Goal: Check status: Check status

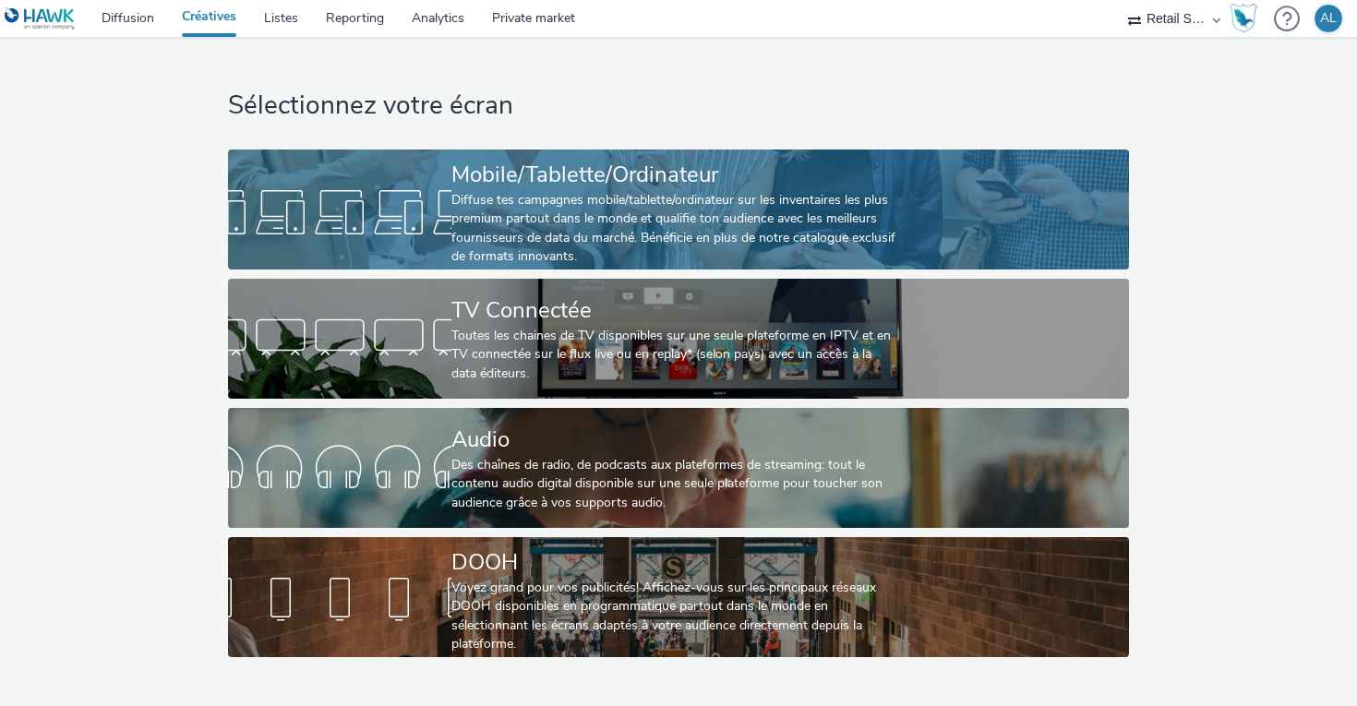
click at [556, 234] on div "Diffuse tes campagnes mobile/tablette/ordinateur sur les inventaires les plus p…" at bounding box center [674, 229] width 447 height 76
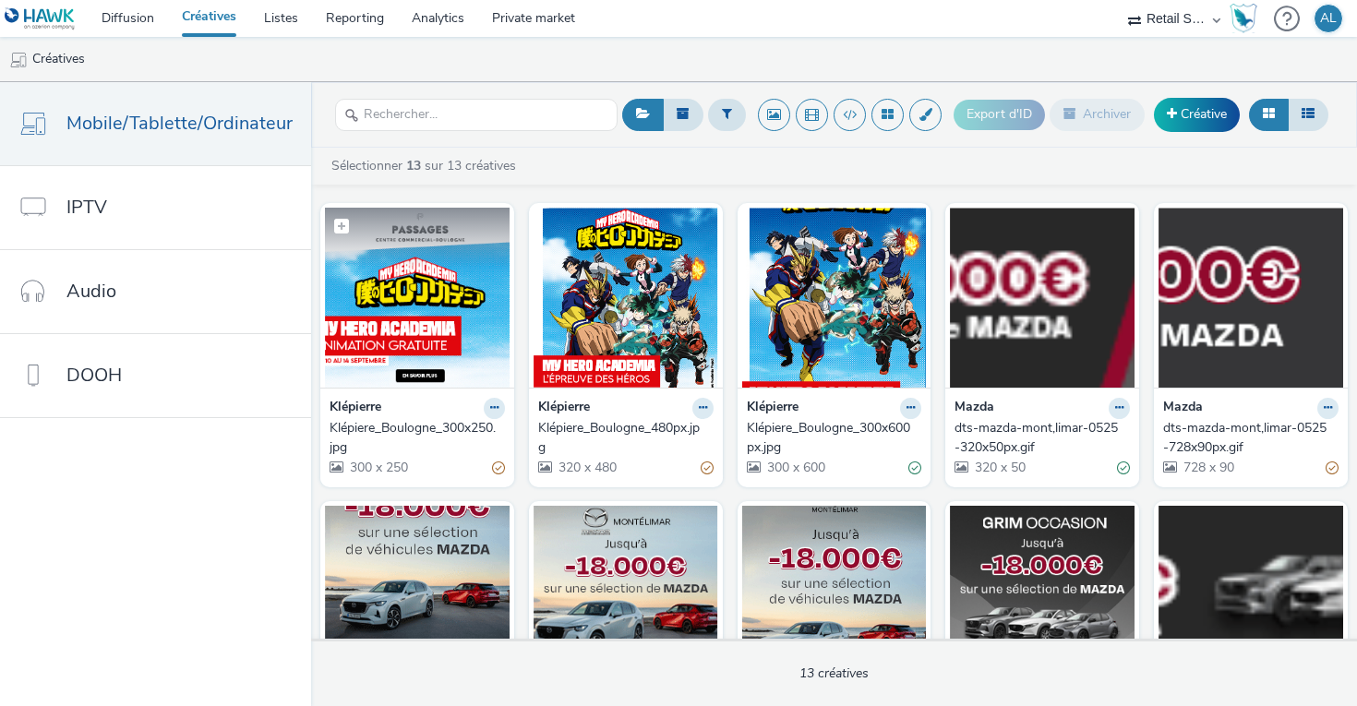
click at [468, 327] on img at bounding box center [417, 298] width 185 height 180
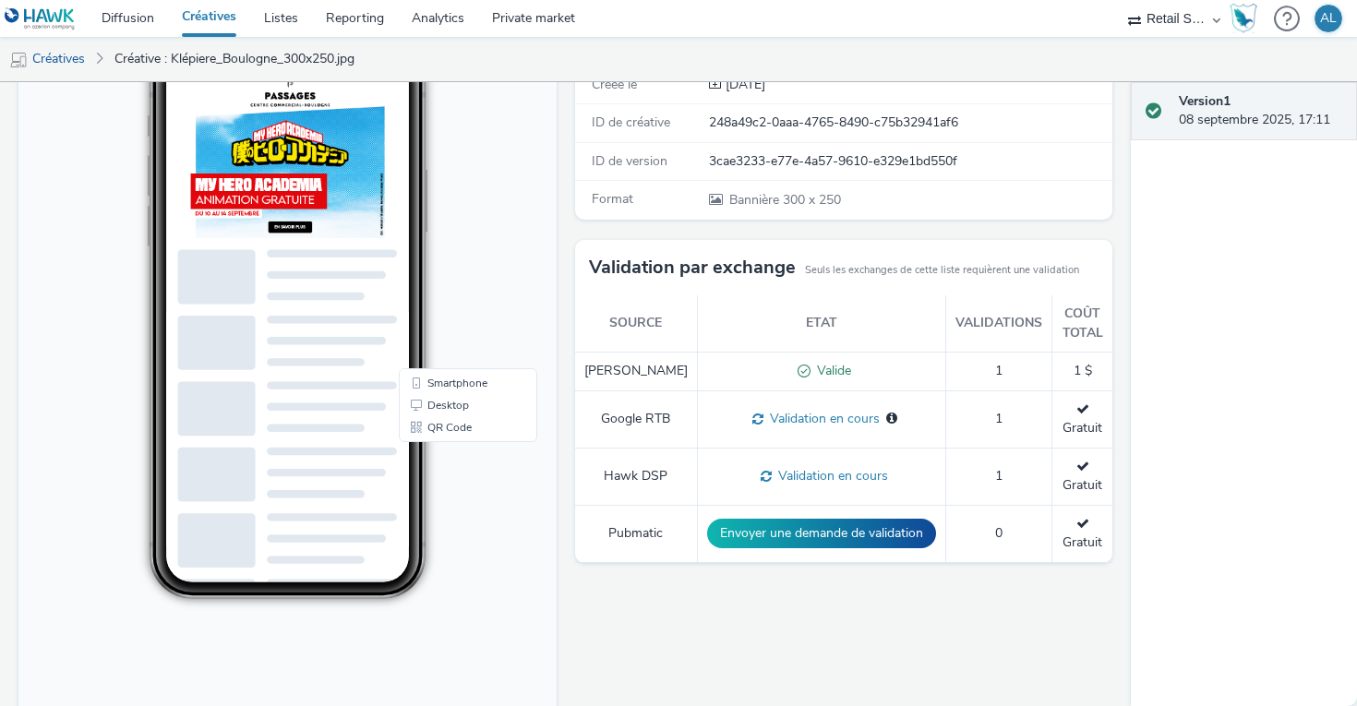
scroll to position [230, 0]
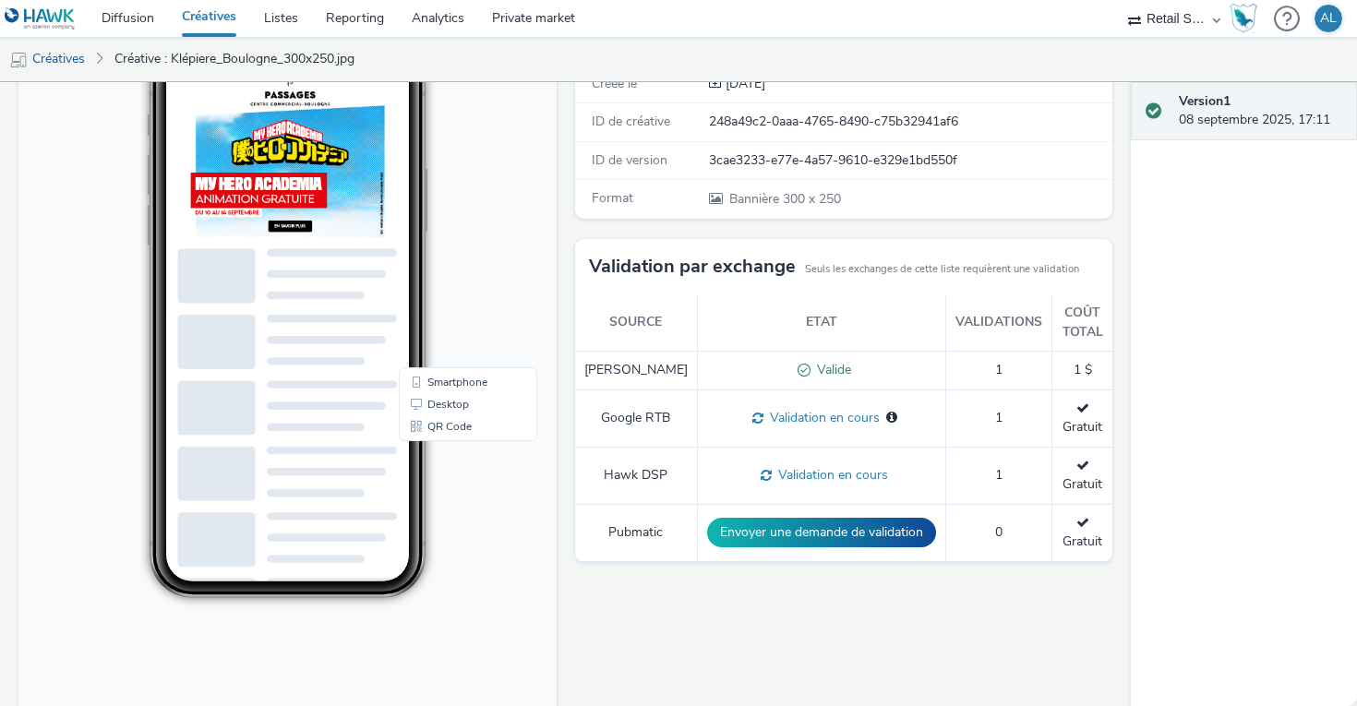
click at [1002, 441] on td "1" at bounding box center [998, 418] width 106 height 57
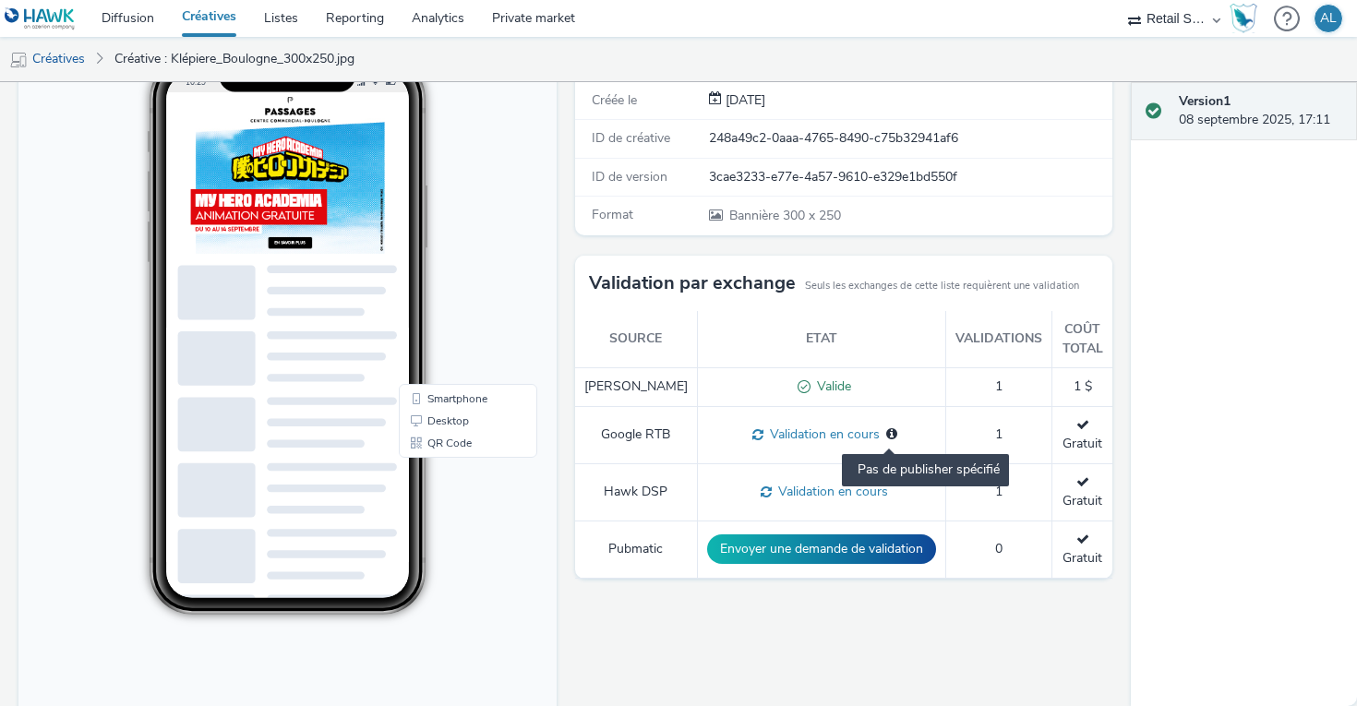
click at [886, 440] on icon at bounding box center [891, 433] width 11 height 13
click at [746, 443] on span at bounding box center [755, 435] width 18 height 18
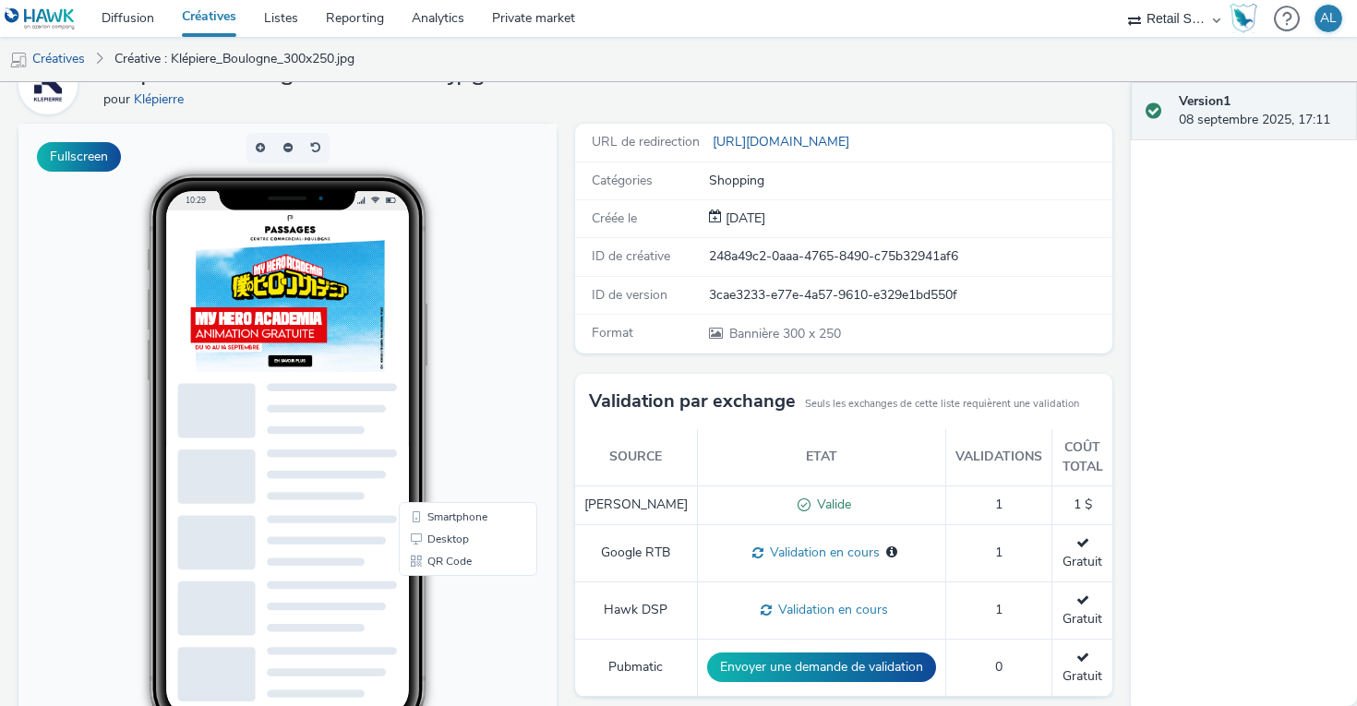
scroll to position [93, 0]
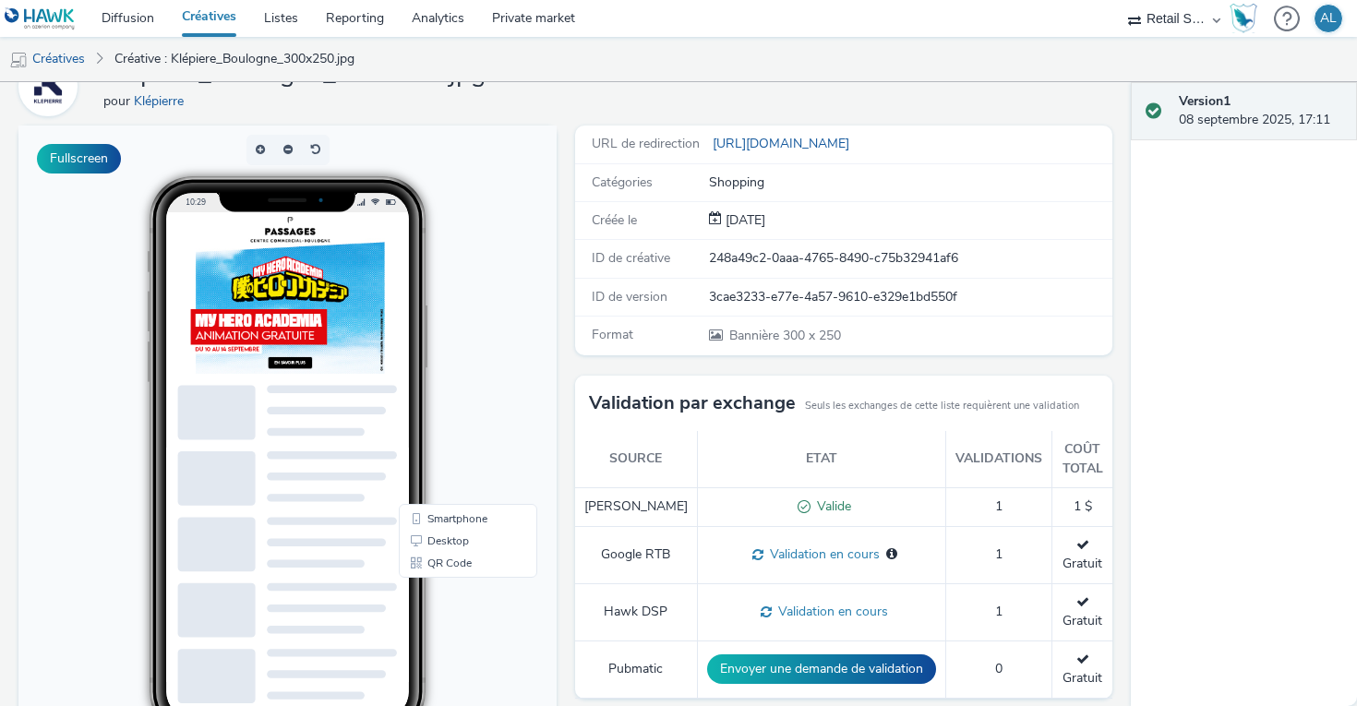
click at [847, 514] on div "Valide" at bounding box center [821, 507] width 229 height 19
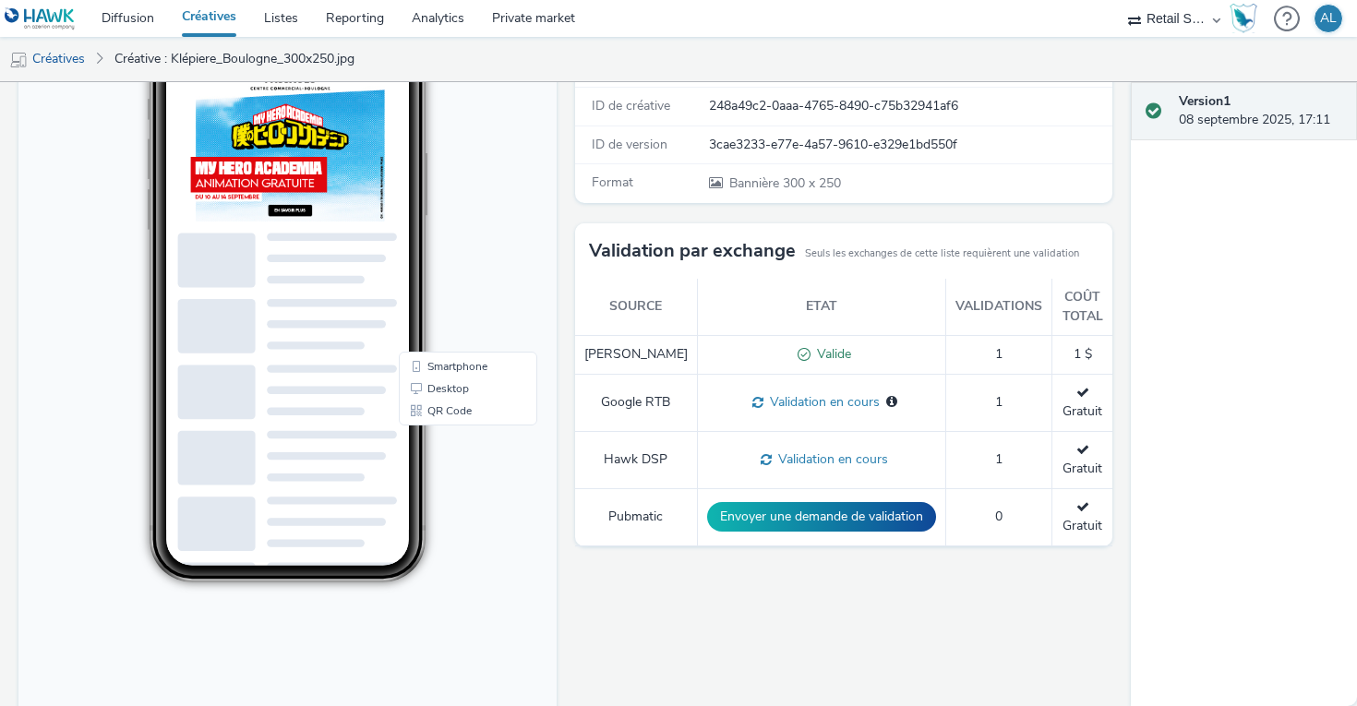
scroll to position [240, 0]
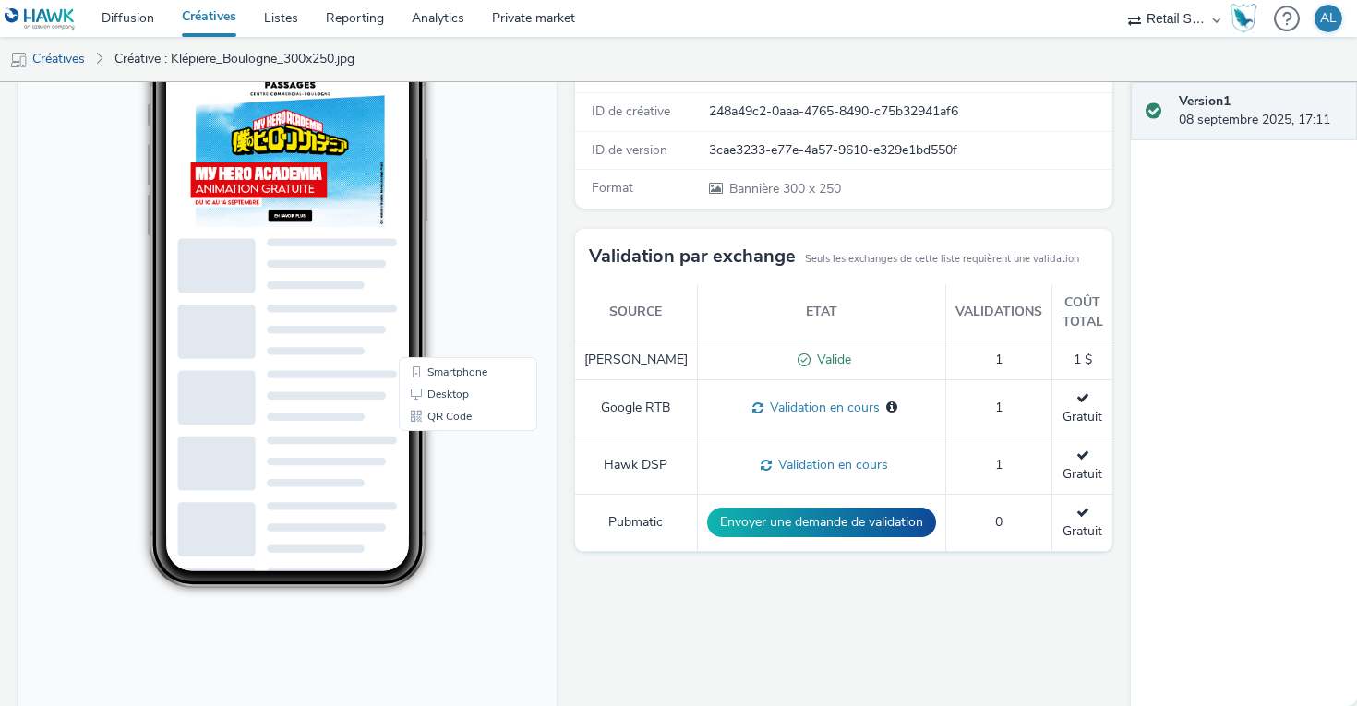
click at [784, 416] on span "Validation en cours" at bounding box center [821, 408] width 116 height 18
click at [754, 456] on span at bounding box center [763, 465] width 18 height 18
click at [763, 416] on span "Validation en cours" at bounding box center [821, 408] width 116 height 18
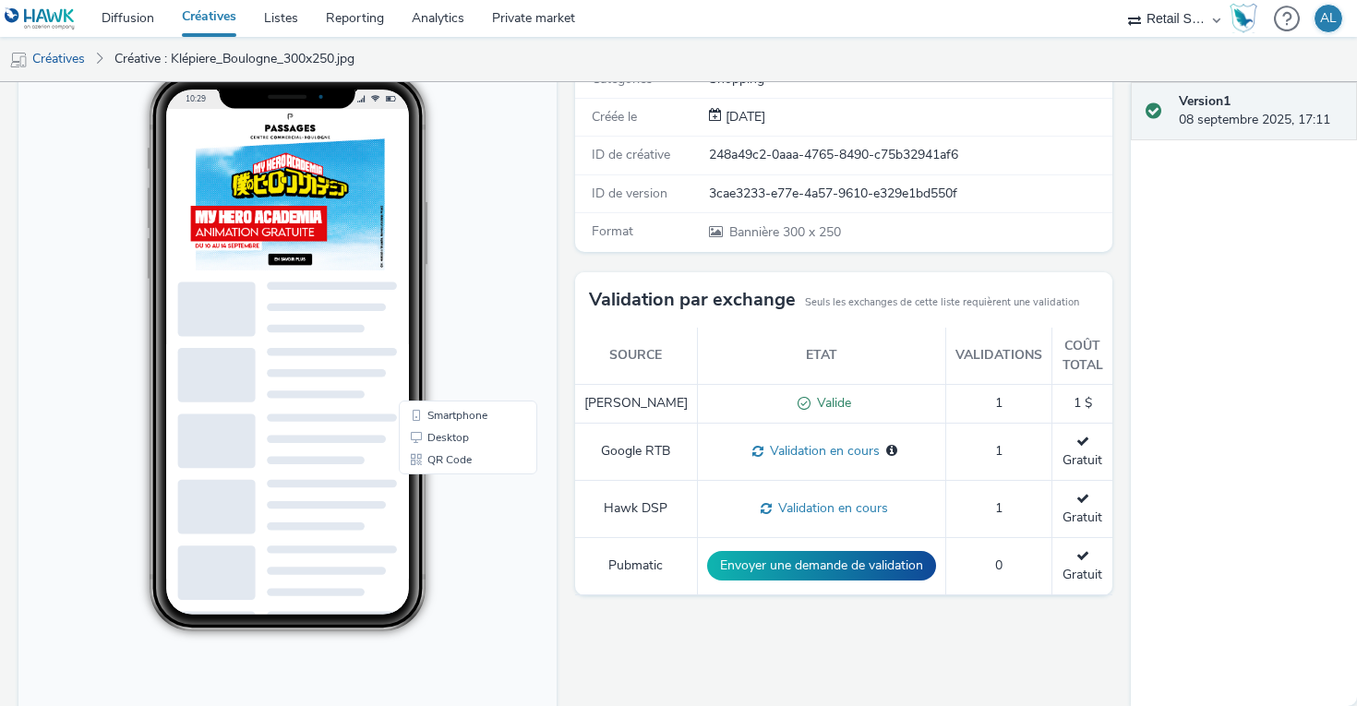
scroll to position [290, 0]
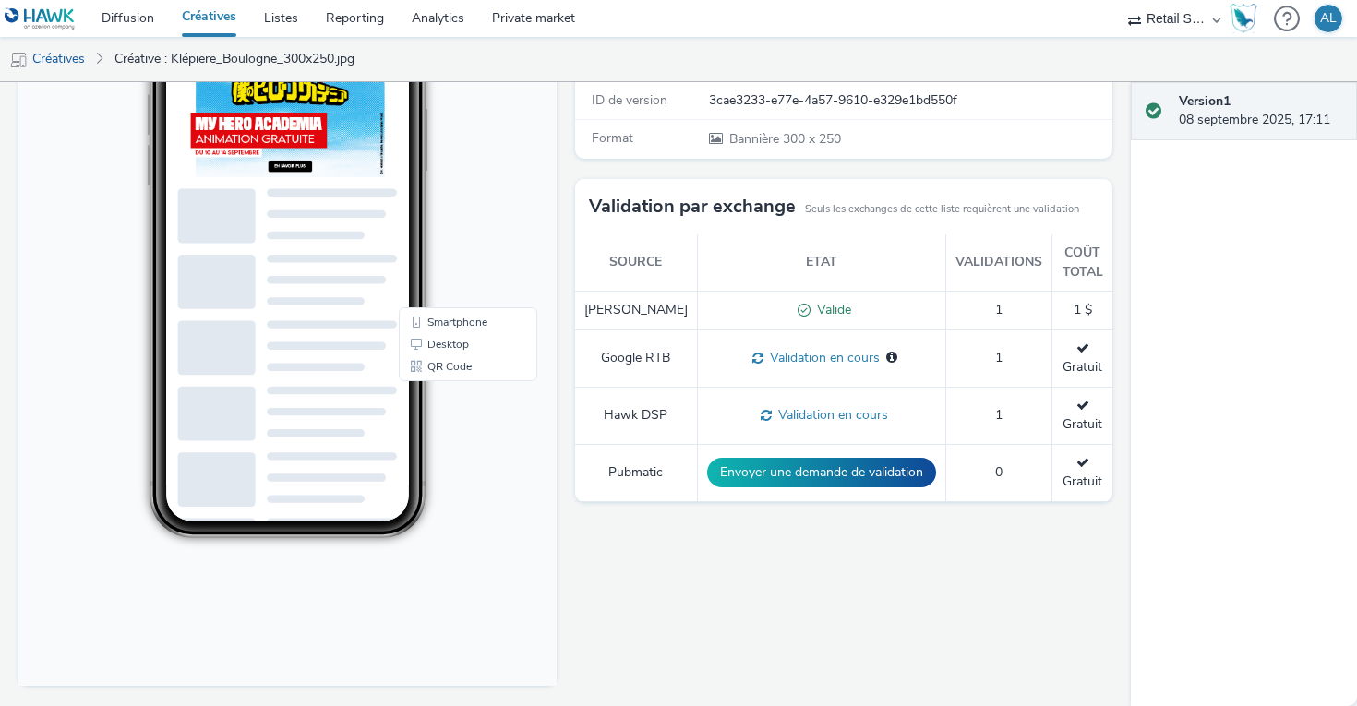
click at [467, 510] on div "10:29" at bounding box center [287, 260] width 377 height 558
click at [478, 247] on body "10:29 Smartphone Desktop QR Code" at bounding box center [287, 308] width 538 height 757
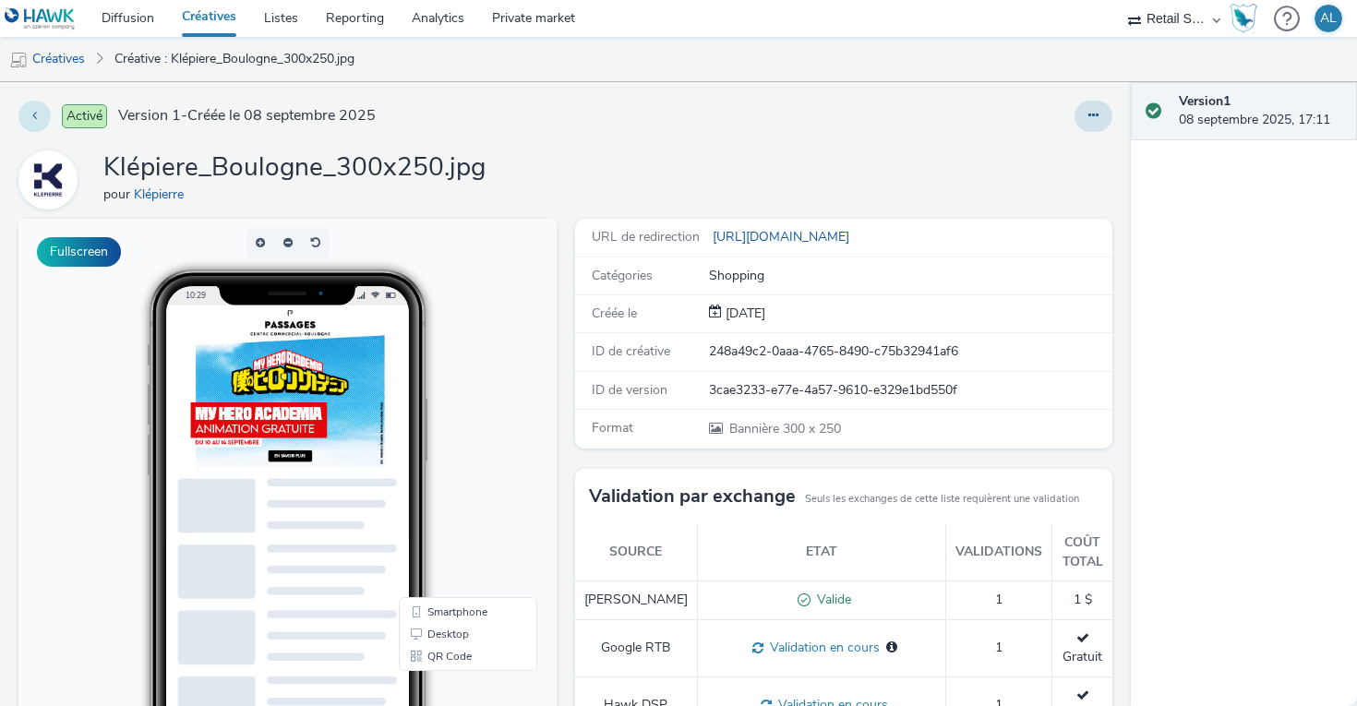
click at [42, 121] on button at bounding box center [34, 116] width 32 height 31
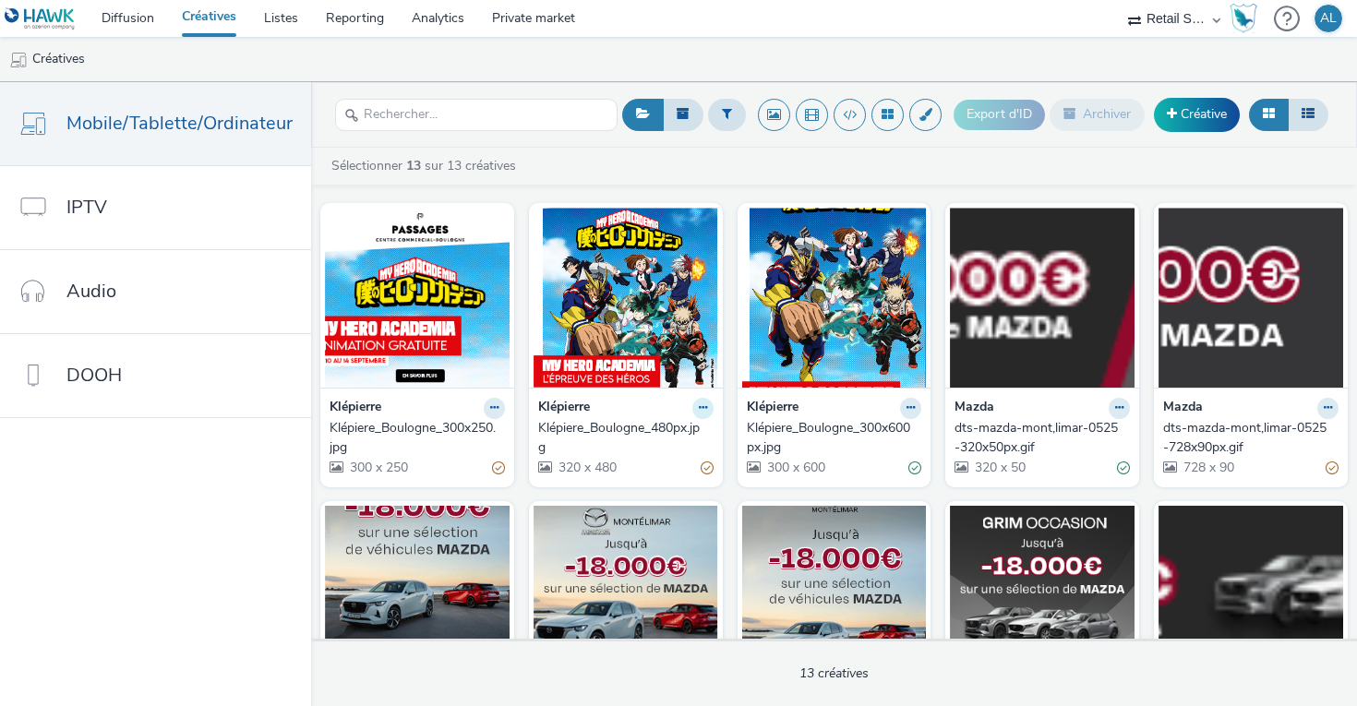
click at [699, 407] on icon at bounding box center [703, 407] width 8 height 11
click at [869, 160] on div "Sélectionner 13 sur 13 créatives" at bounding box center [839, 166] width 1018 height 18
